Goal: Transaction & Acquisition: Download file/media

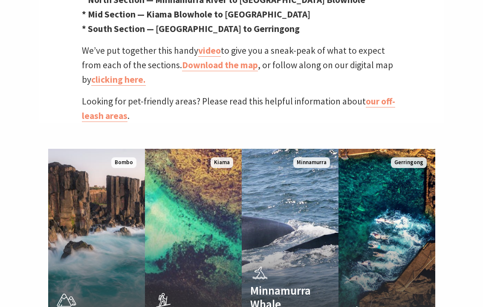
scroll to position [451, 0]
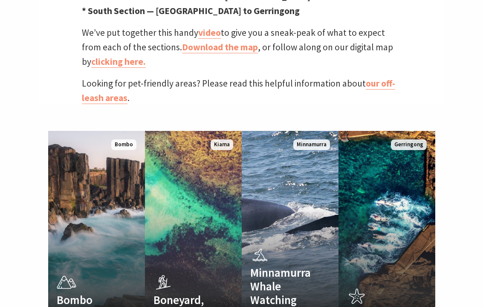
click at [219, 41] on link "Download the map" at bounding box center [220, 47] width 76 height 12
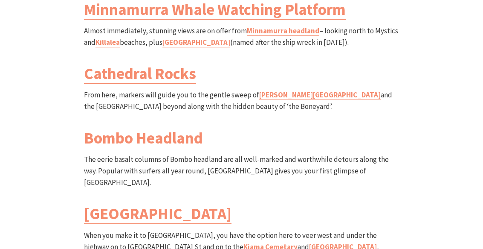
scroll to position [1090, 0]
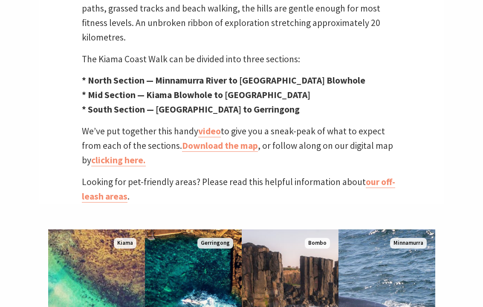
scroll to position [252, 481]
click at [221, 140] on link "Download the map" at bounding box center [220, 146] width 76 height 12
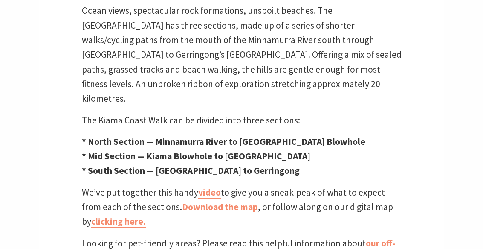
scroll to position [291, 0]
click at [220, 201] on link "Download the map" at bounding box center [220, 207] width 76 height 12
